Goal: Navigation & Orientation: Find specific page/section

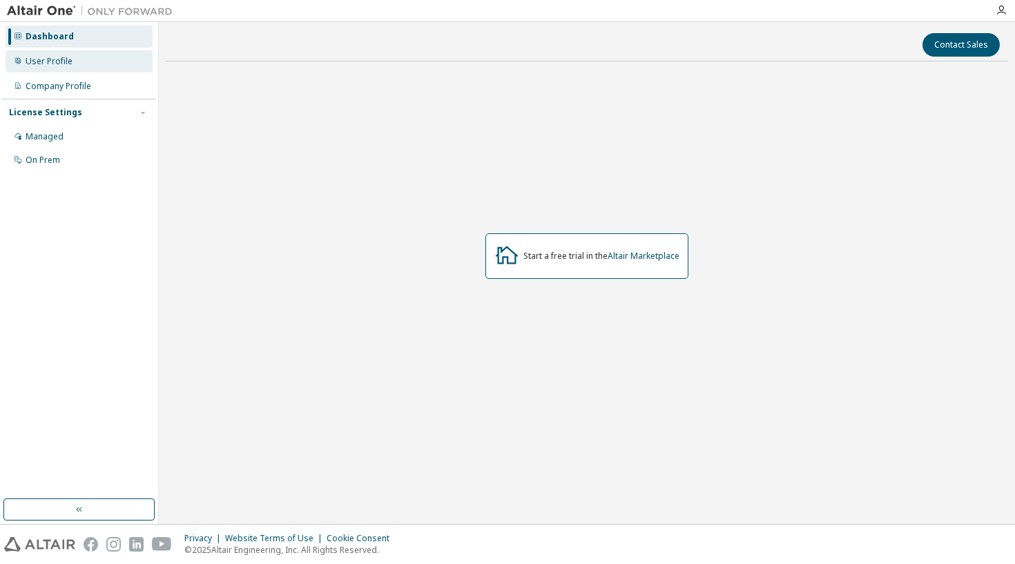
click at [52, 59] on div "User Profile" at bounding box center [49, 61] width 47 height 11
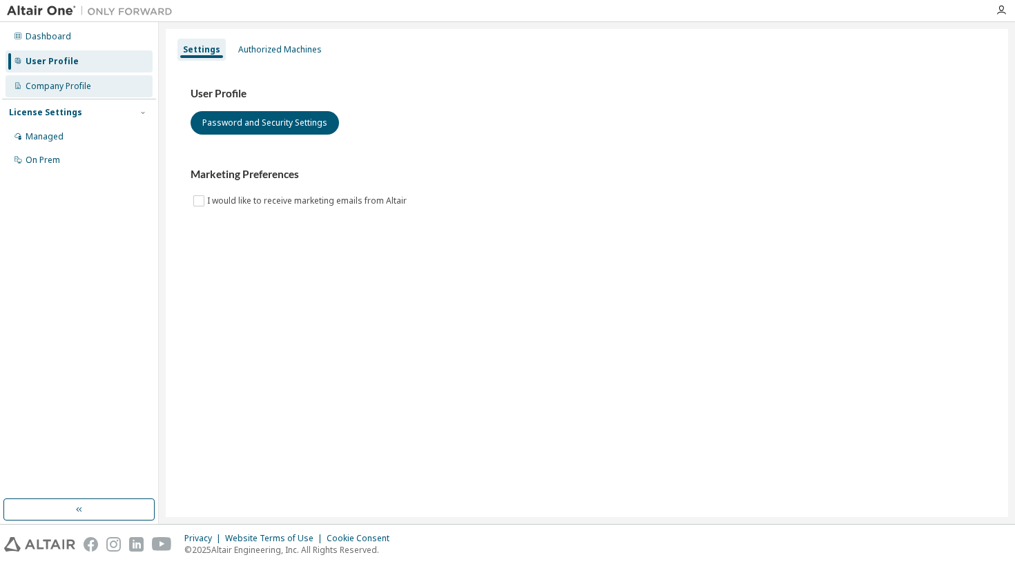
click at [51, 90] on div "Company Profile" at bounding box center [59, 86] width 66 height 11
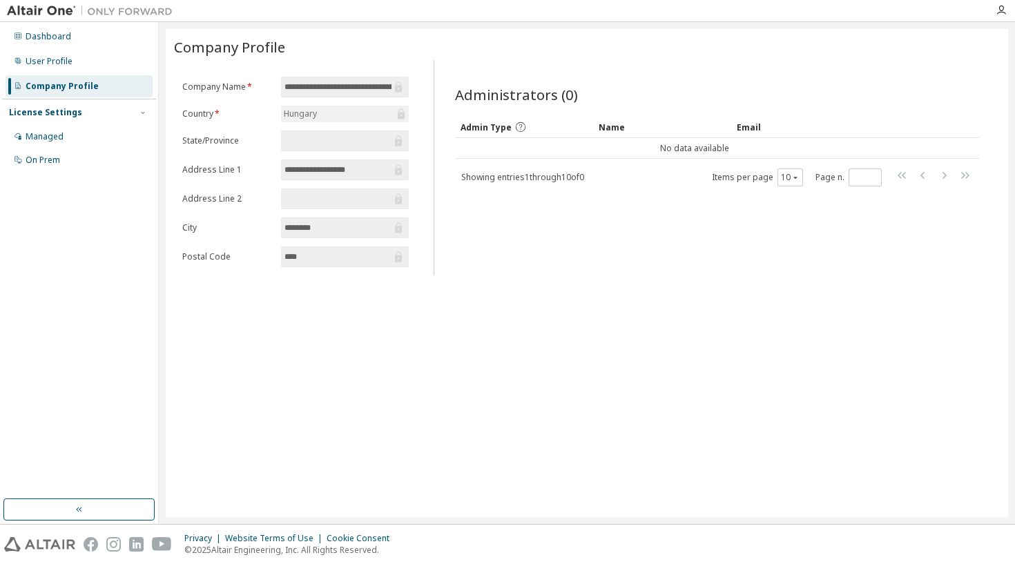
click at [498, 178] on span "Showing entries 1 through 10 of 0" at bounding box center [522, 177] width 123 height 12
click at [46, 146] on div "Managed" at bounding box center [79, 137] width 147 height 22
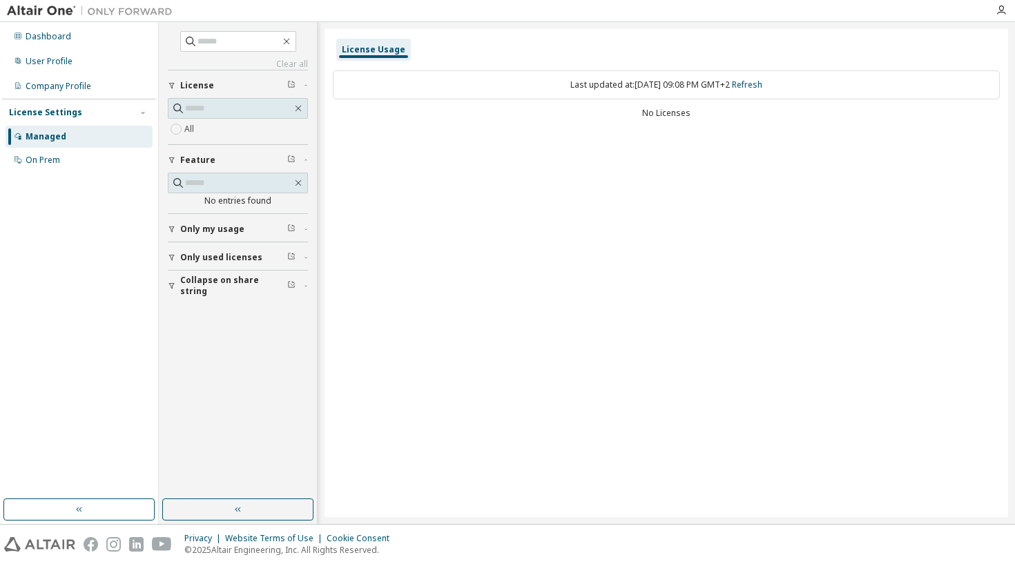
click at [204, 233] on span "Only my usage" at bounding box center [212, 229] width 64 height 11
click at [204, 293] on span "Only used licenses" at bounding box center [221, 297] width 82 height 11
click at [206, 369] on span "Collapse on share string" at bounding box center [233, 366] width 107 height 22
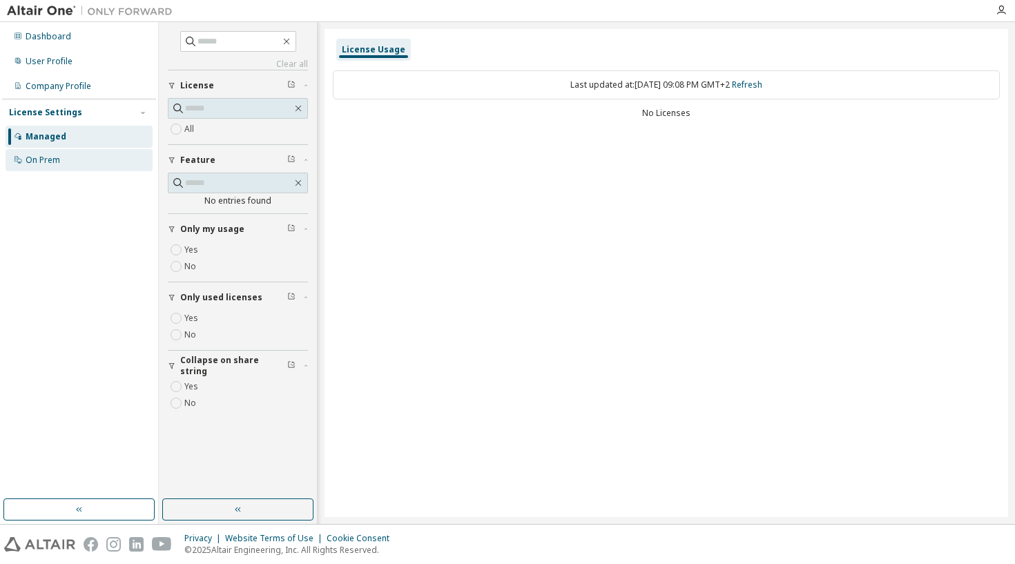
click at [46, 160] on div "On Prem" at bounding box center [43, 160] width 35 height 11
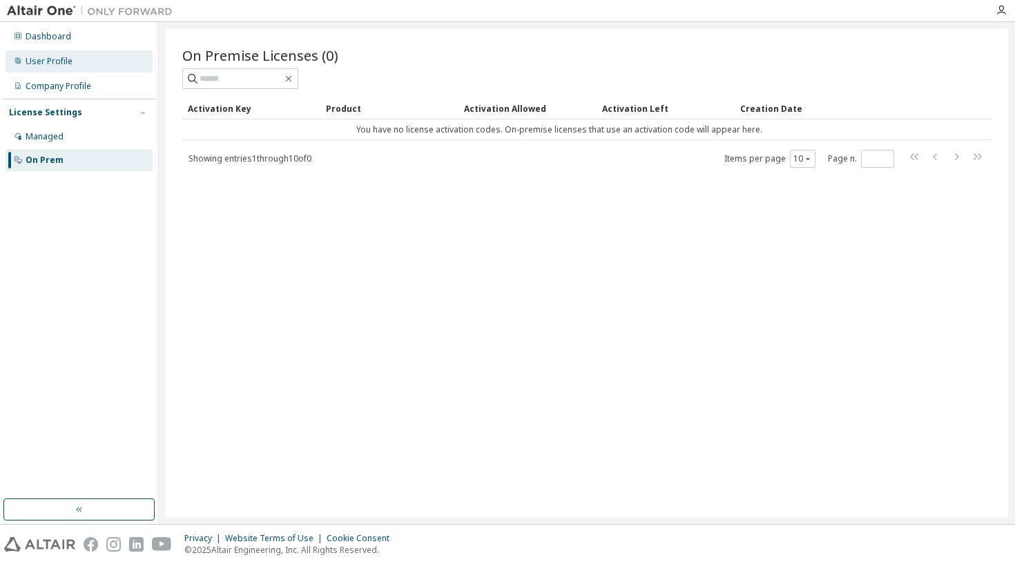
click at [60, 62] on div "User Profile" at bounding box center [49, 61] width 47 height 11
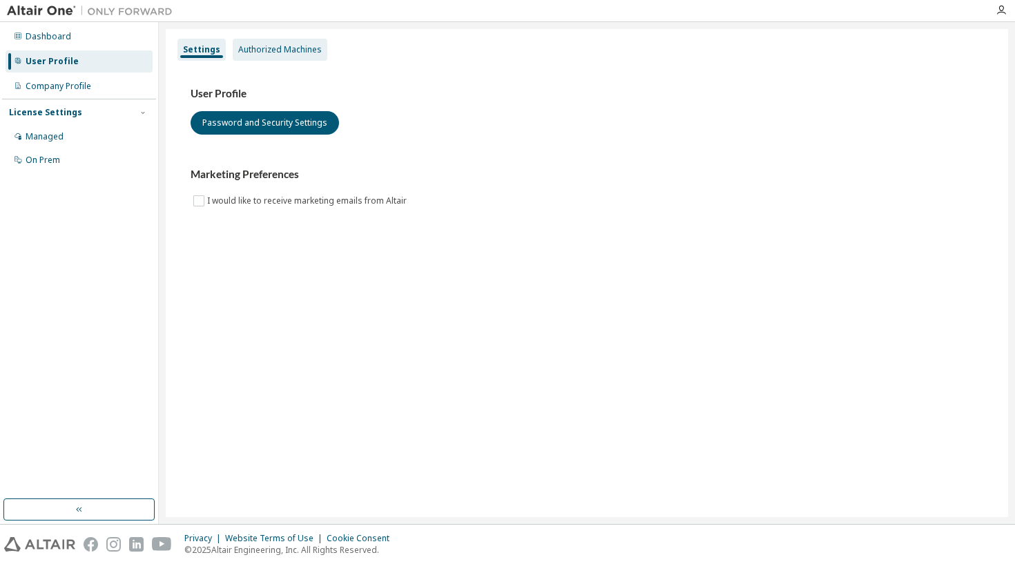
click at [263, 50] on div "Authorized Machines" at bounding box center [280, 49] width 84 height 11
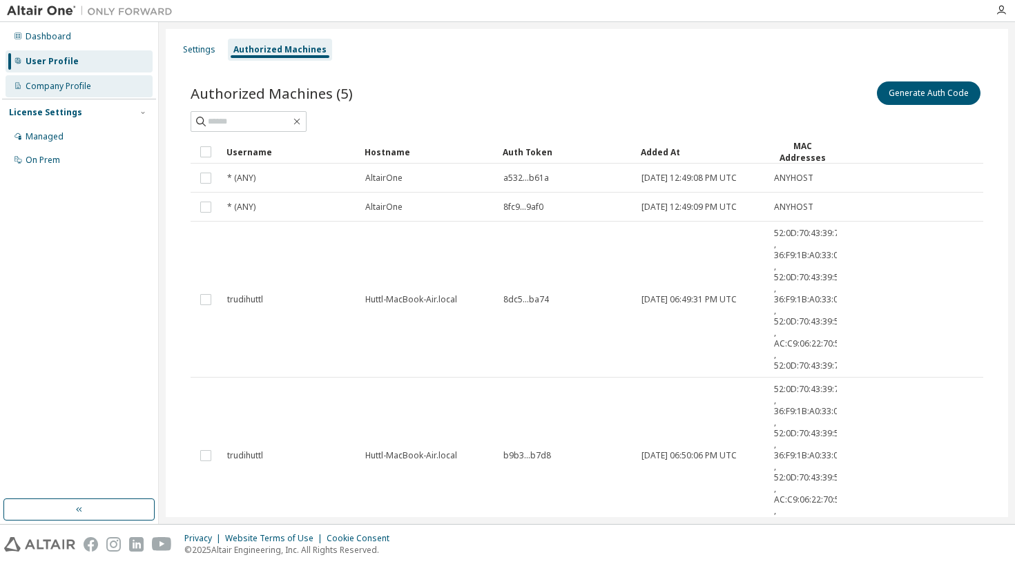
click at [67, 85] on div "Company Profile" at bounding box center [59, 86] width 66 height 11
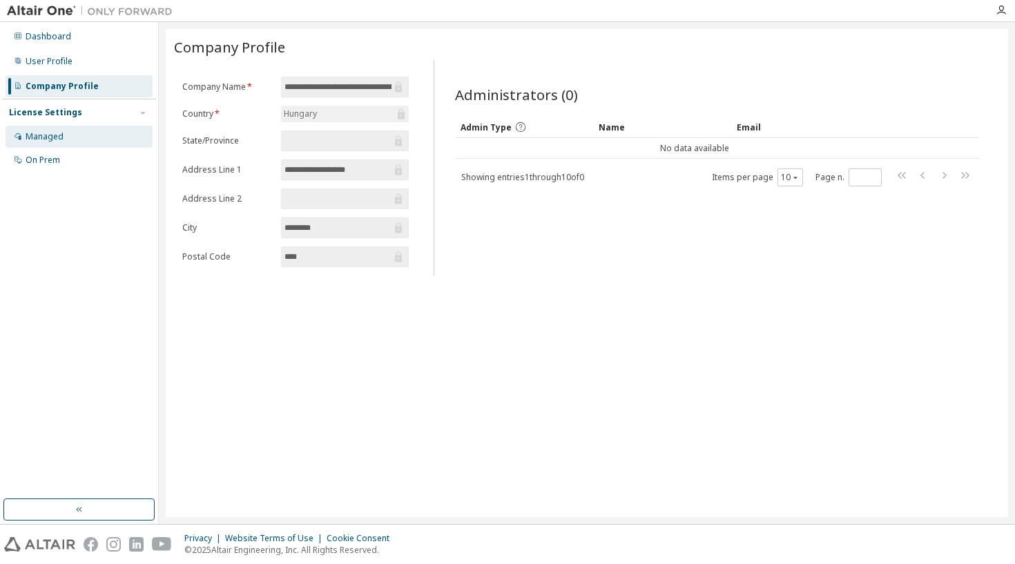
click at [55, 135] on div "Managed" at bounding box center [45, 136] width 38 height 11
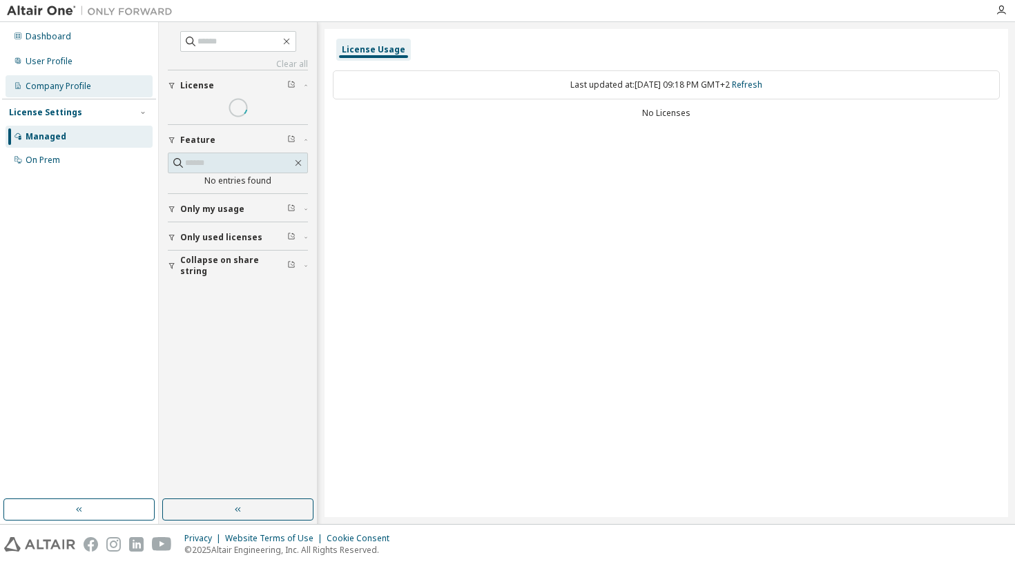
click at [58, 86] on div "Company Profile" at bounding box center [59, 86] width 66 height 11
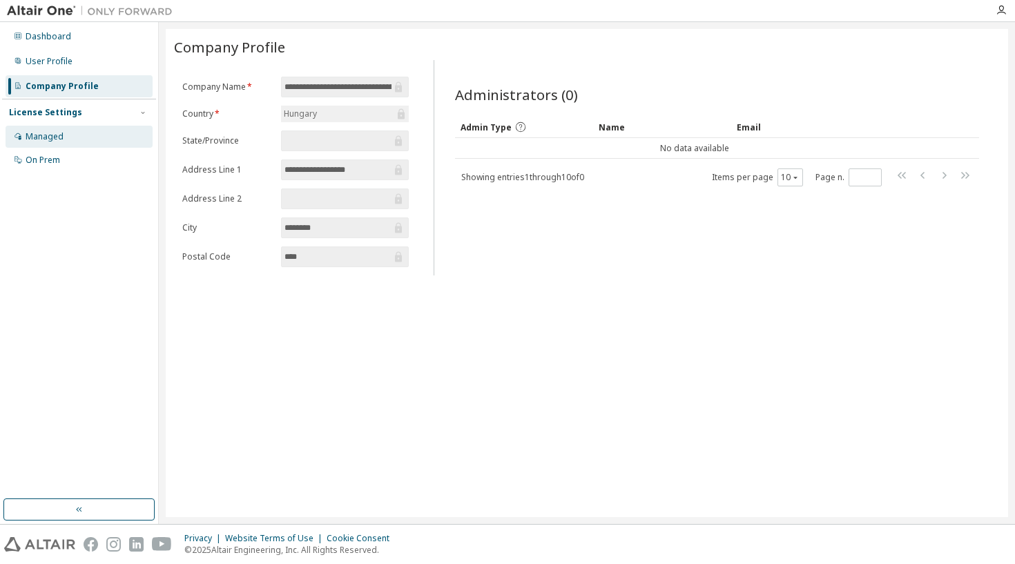
click at [52, 137] on div "Managed" at bounding box center [45, 136] width 38 height 11
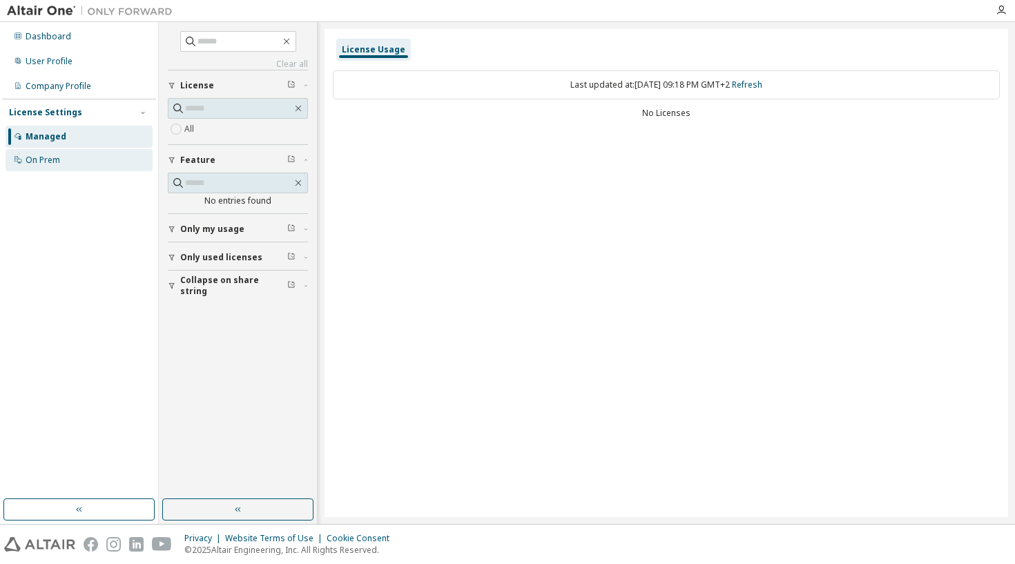
click at [50, 160] on div "On Prem" at bounding box center [43, 160] width 35 height 11
